Goal: Transaction & Acquisition: Purchase product/service

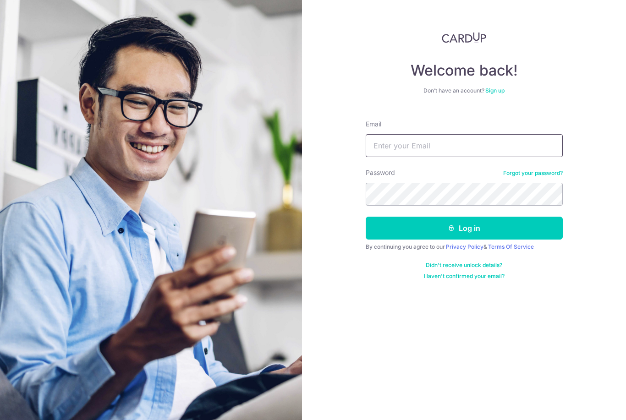
type input "[PERSON_NAME][EMAIL_ADDRESS][DOMAIN_NAME]"
click at [464, 228] on button "Log in" at bounding box center [464, 228] width 197 height 23
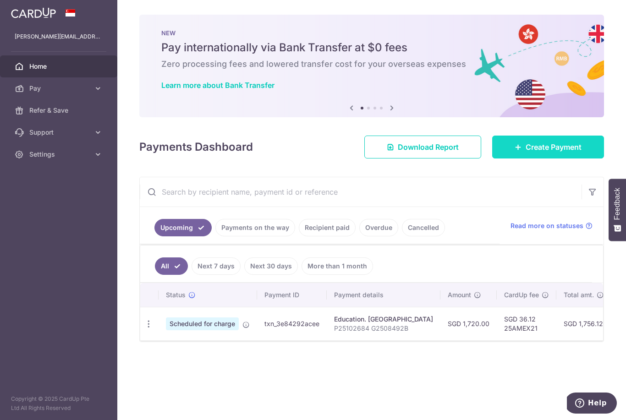
click at [554, 153] on span "Create Payment" at bounding box center [553, 147] width 56 height 11
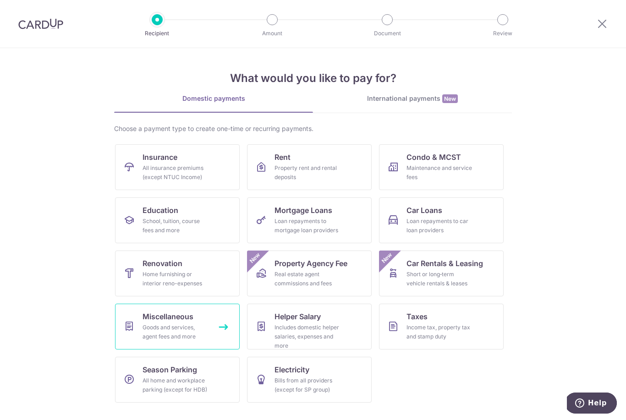
click at [194, 331] on div "Goods and services, agent fees and more" at bounding box center [175, 332] width 66 height 18
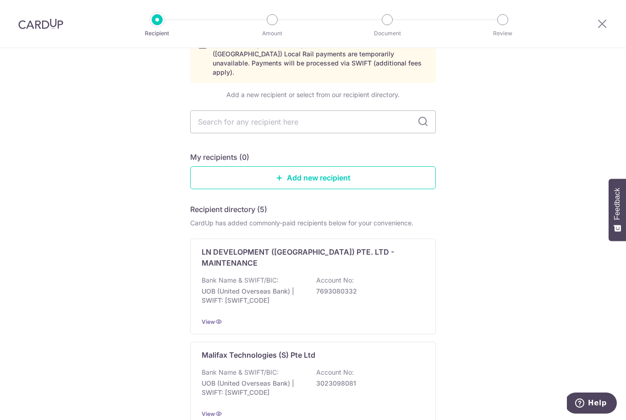
scroll to position [57, 0]
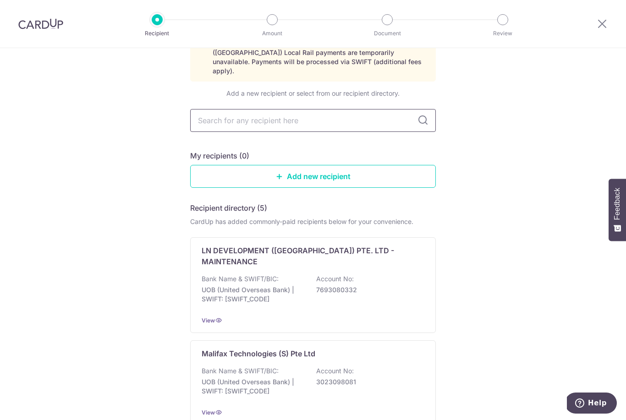
click at [370, 120] on input "text" at bounding box center [313, 120] width 246 height 23
type input "singapore medical"
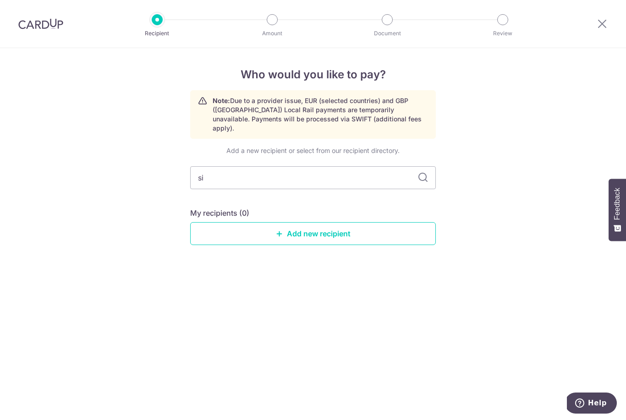
type input "s"
type input "SMC"
click at [422, 172] on icon at bounding box center [422, 177] width 11 height 11
click at [320, 174] on input "SMC" at bounding box center [313, 177] width 246 height 23
type input "Singap"
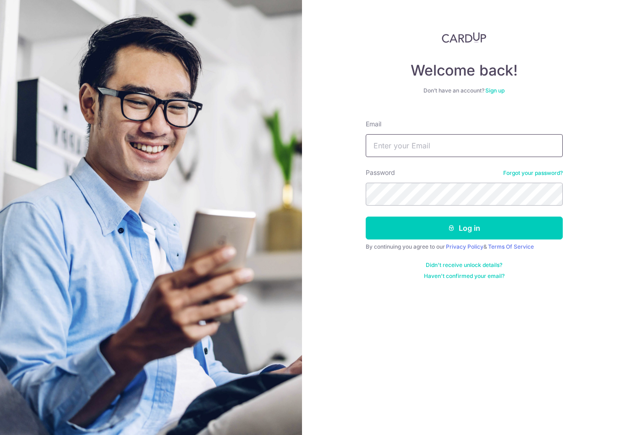
type input "[PERSON_NAME][EMAIL_ADDRESS][DOMAIN_NAME]"
click at [464, 228] on button "Log in" at bounding box center [464, 228] width 197 height 23
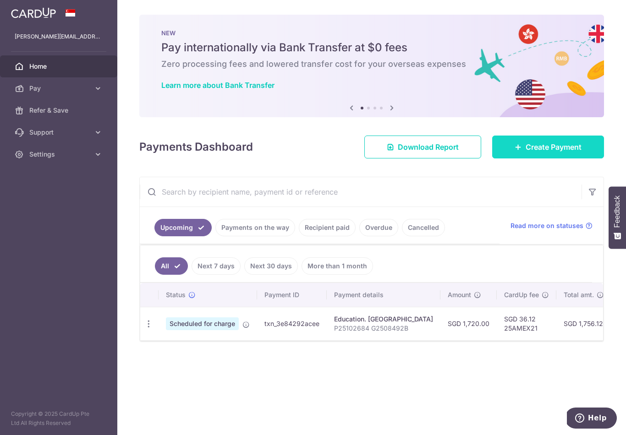
click at [530, 153] on span "Create Payment" at bounding box center [553, 147] width 56 height 11
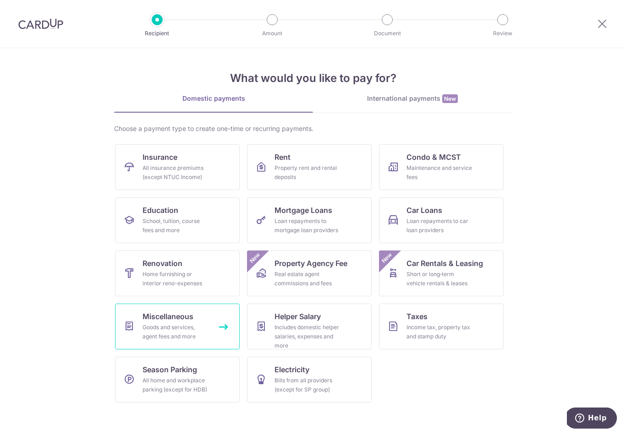
click at [164, 321] on span "Miscellaneous" at bounding box center [167, 316] width 51 height 11
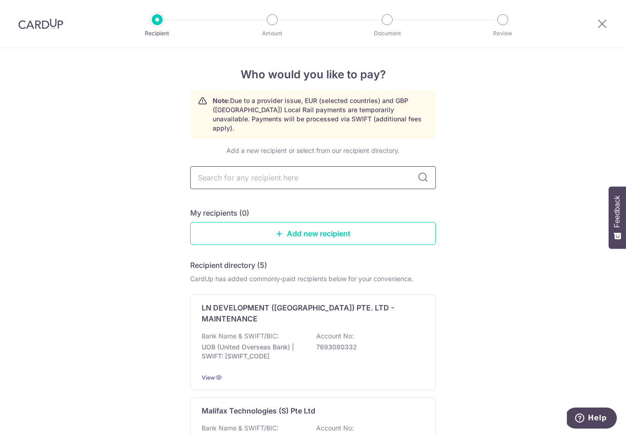
click at [284, 169] on input "text" at bounding box center [313, 177] width 246 height 23
type input "[GEOGRAPHIC_DATA]"
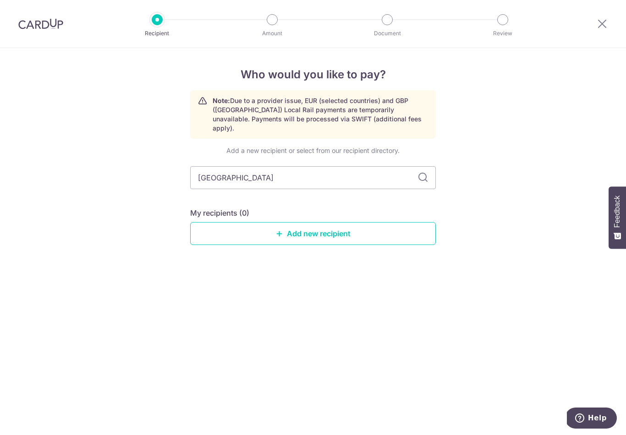
click at [423, 174] on icon at bounding box center [422, 177] width 11 height 11
click at [424, 172] on icon at bounding box center [422, 177] width 11 height 11
click at [374, 175] on input "[GEOGRAPHIC_DATA]" at bounding box center [313, 177] width 246 height 23
type input "s"
type input "medical"
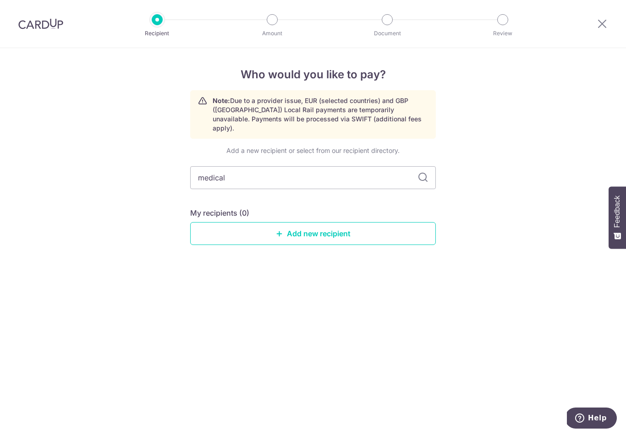
click at [423, 172] on icon at bounding box center [422, 177] width 11 height 11
click at [419, 174] on icon at bounding box center [422, 177] width 11 height 11
click at [339, 172] on input "medical" at bounding box center [313, 177] width 246 height 23
type input "m"
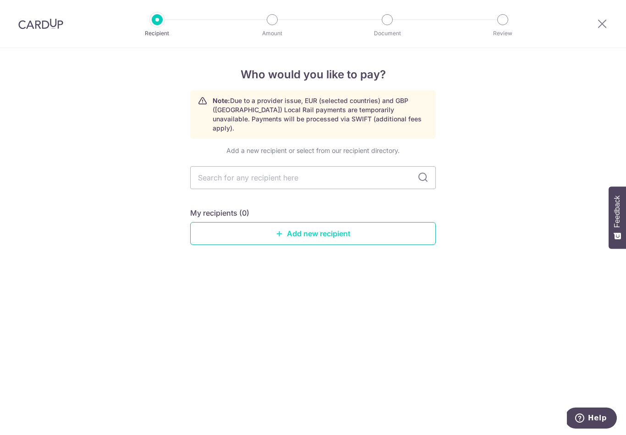
click at [324, 225] on link "Add new recipient" at bounding box center [313, 233] width 246 height 23
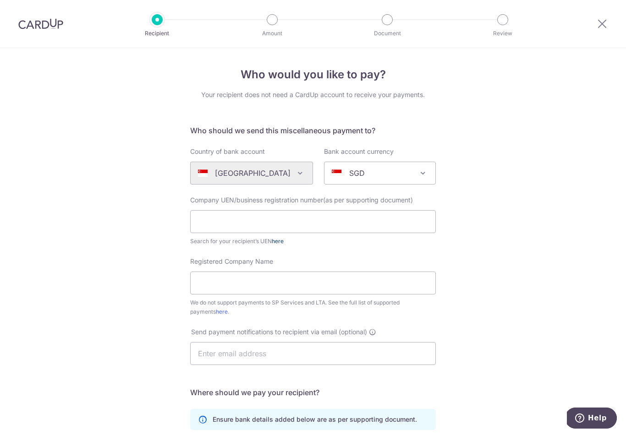
click at [278, 245] on link "here" at bounding box center [278, 241] width 12 height 7
click at [244, 221] on input "text" at bounding box center [313, 221] width 246 height 23
